Goal: Task Accomplishment & Management: Complete application form

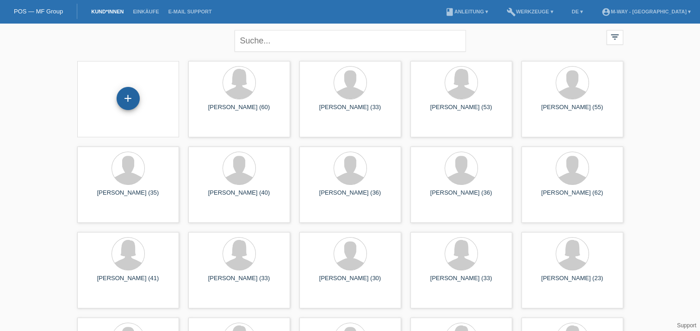
click at [126, 100] on div "+" at bounding box center [128, 98] width 23 height 23
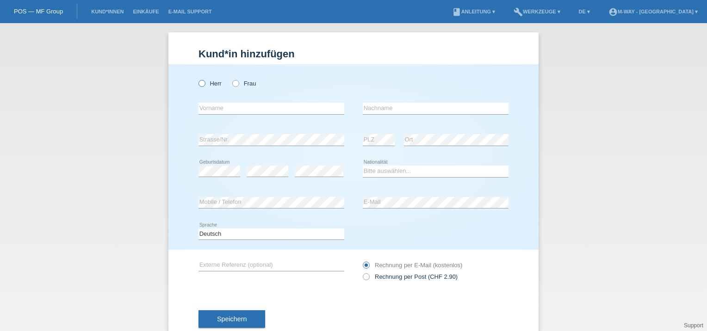
click at [197, 79] on icon at bounding box center [197, 79] width 0 height 0
click at [199, 85] on input "Herr" at bounding box center [202, 83] width 6 height 6
radio input "true"
click at [206, 107] on input "text" at bounding box center [272, 109] width 146 height 12
type input "S"
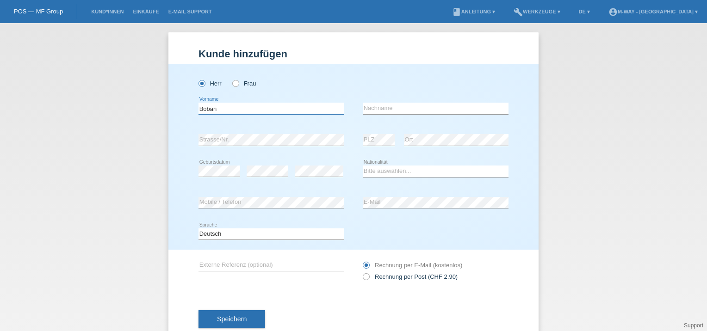
type input "Boban"
type input "Slavkovic"
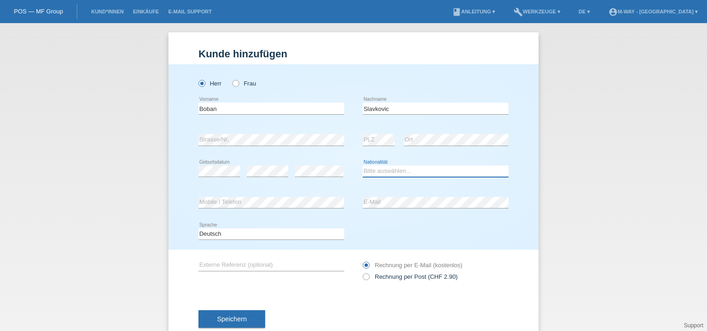
click at [377, 172] on select "Bitte auswählen... Schweiz Deutschland Liechtenstein Österreich ------------ Af…" at bounding box center [436, 171] width 146 height 11
select select "CH"
click at [363, 166] on select "Bitte auswählen... Schweiz Deutschland Liechtenstein Österreich ------------ Af…" at bounding box center [436, 171] width 146 height 11
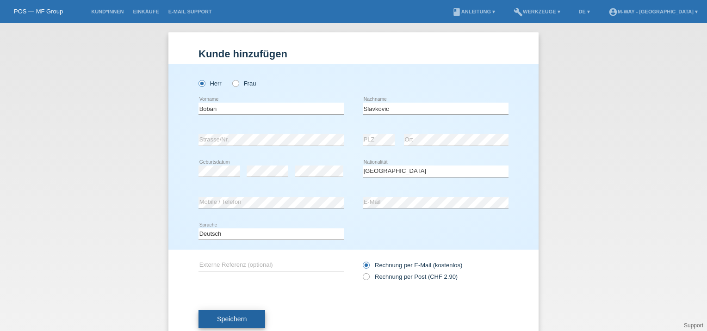
click at [231, 319] on span "Speichern" at bounding box center [232, 319] width 30 height 7
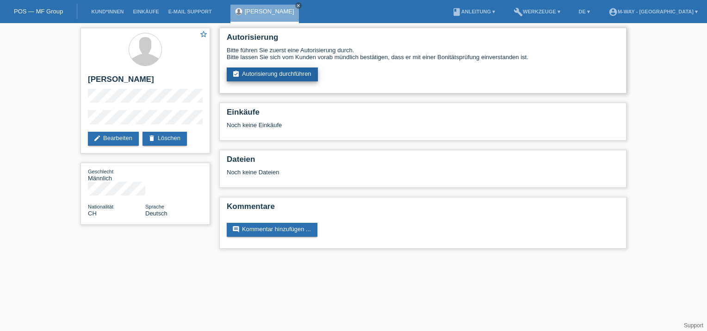
click at [272, 73] on link "assignment_turned_in Autorisierung durchführen" at bounding box center [272, 75] width 91 height 14
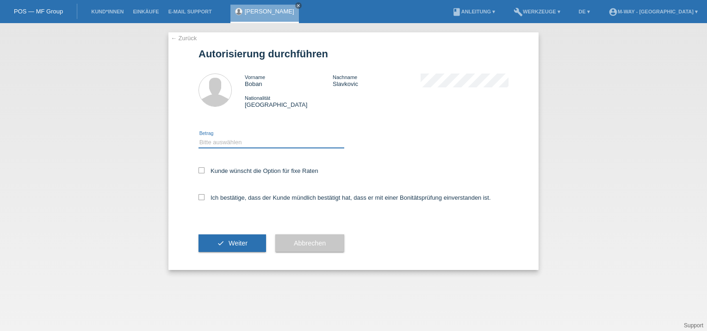
drag, startPoint x: 222, startPoint y: 143, endPoint x: 217, endPoint y: 144, distance: 5.0
click at [217, 144] on select "Bitte auswählen CHF 1.00 - CHF 499.00 CHF 500.00 - CHF 1'999.00 CHF 2'000.00 - …" at bounding box center [272, 142] width 146 height 11
select select "3"
click at [199, 137] on select "Bitte auswählen CHF 1.00 - CHF 499.00 CHF 500.00 - CHF 1'999.00 CHF 2'000.00 - …" at bounding box center [272, 142] width 146 height 11
click at [204, 170] on icon at bounding box center [202, 171] width 6 height 6
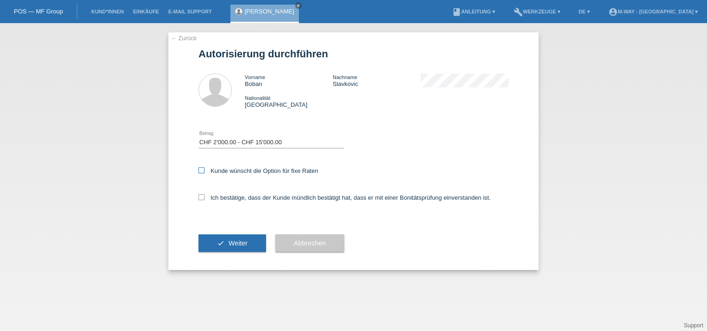
click at [204, 170] on input "Kunde wünscht die Option für fixe Raten" at bounding box center [202, 171] width 6 height 6
checkbox input "true"
click at [202, 197] on icon at bounding box center [202, 197] width 6 height 6
click at [202, 197] on input "Ich bestätige, dass der Kunde mündlich bestätigt hat, dass er mit einer Bonität…" at bounding box center [202, 197] width 6 height 6
checkbox input "true"
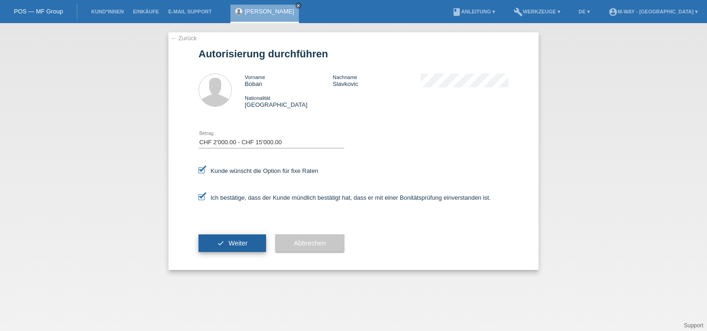
click at [235, 243] on span "Weiter" at bounding box center [238, 243] width 19 height 7
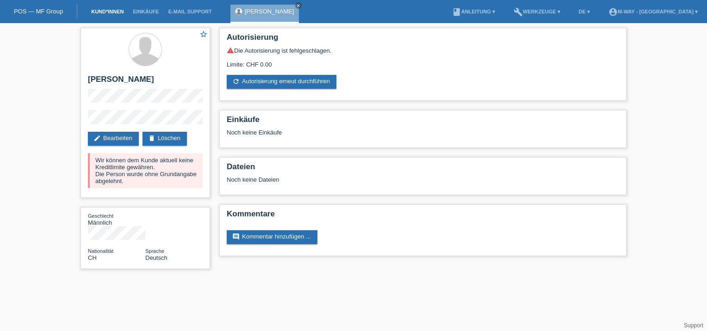
click at [99, 12] on link "Kund*innen" at bounding box center [108, 12] width 42 height 6
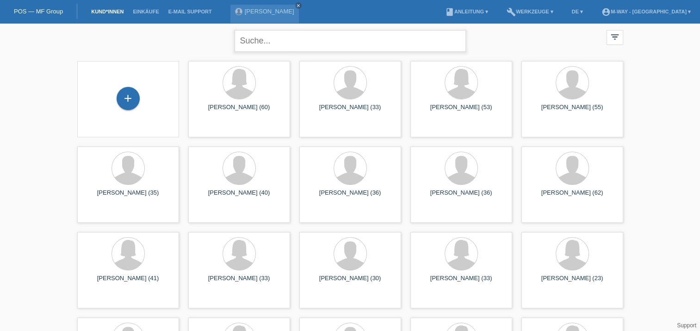
click at [254, 39] on input "text" at bounding box center [350, 41] width 231 height 22
type input "jagoda"
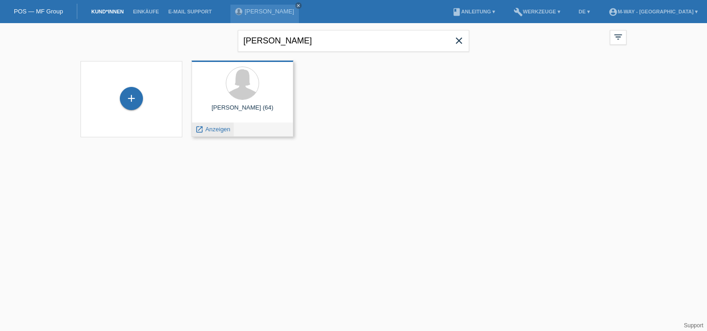
click at [215, 131] on span "Anzeigen" at bounding box center [218, 129] width 25 height 7
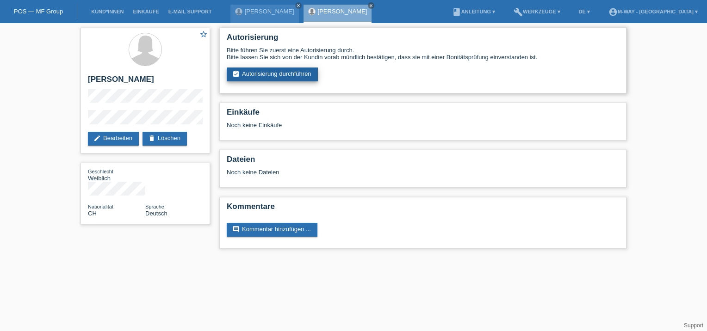
click at [270, 79] on link "assignment_turned_in Autorisierung durchführen" at bounding box center [272, 75] width 91 height 14
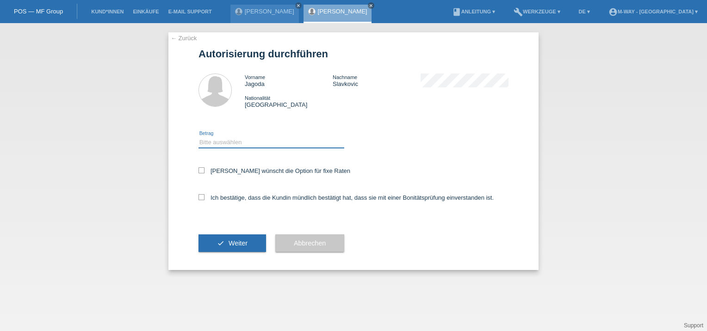
click at [226, 144] on select "Bitte auswählen CHF 1.00 - CHF 499.00 CHF 500.00 - CHF 1'999.00 CHF 2'000.00 - …" at bounding box center [272, 142] width 146 height 11
select select "3"
click at [199, 137] on select "Bitte auswählen CHF 1.00 - CHF 499.00 CHF 500.00 - CHF 1'999.00 CHF 2'000.00 - …" at bounding box center [272, 142] width 146 height 11
click at [201, 170] on icon at bounding box center [202, 171] width 6 height 6
click at [201, 170] on input "[PERSON_NAME] wünscht die Option für fixe Raten" at bounding box center [202, 171] width 6 height 6
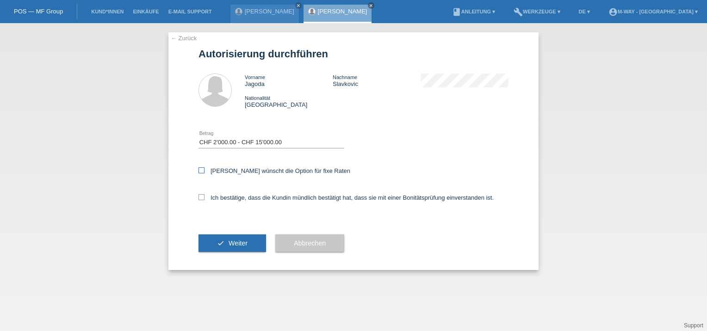
checkbox input "true"
click at [202, 198] on icon at bounding box center [202, 197] width 6 height 6
click at [202, 198] on input "Ich bestätige, dass die Kundin mündlich bestätigt hat, dass sie mit einer Bonit…" at bounding box center [202, 197] width 6 height 6
checkbox input "true"
click at [237, 239] on button "check Weiter" at bounding box center [233, 244] width 68 height 18
